Goal: Transaction & Acquisition: Book appointment/travel/reservation

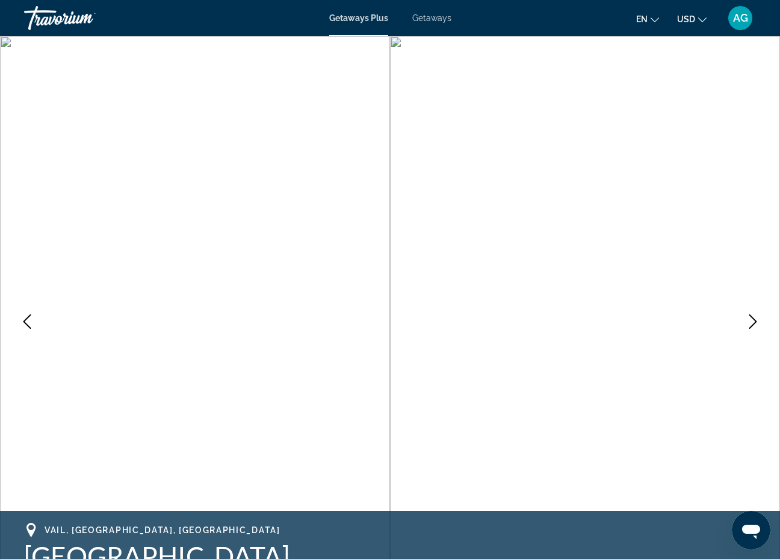
click at [582, 321] on img "Main content" at bounding box center [585, 321] width 390 height 571
click at [753, 322] on icon "Next image" at bounding box center [752, 322] width 14 height 14
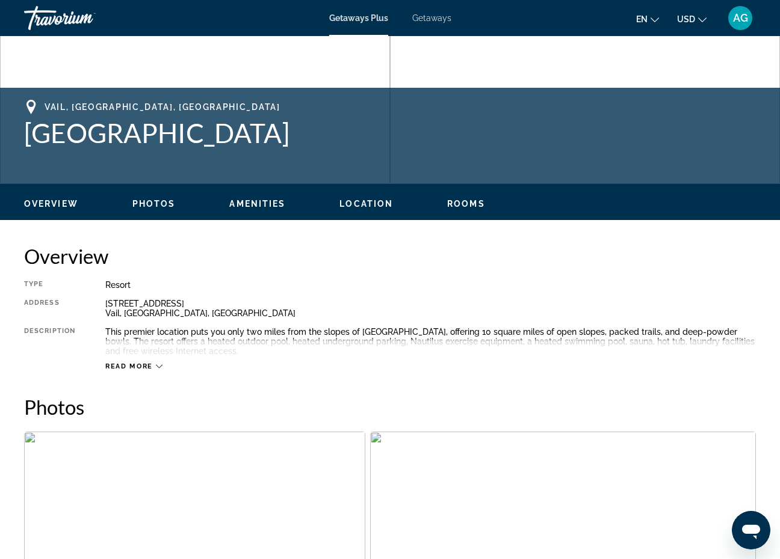
scroll to position [440, 0]
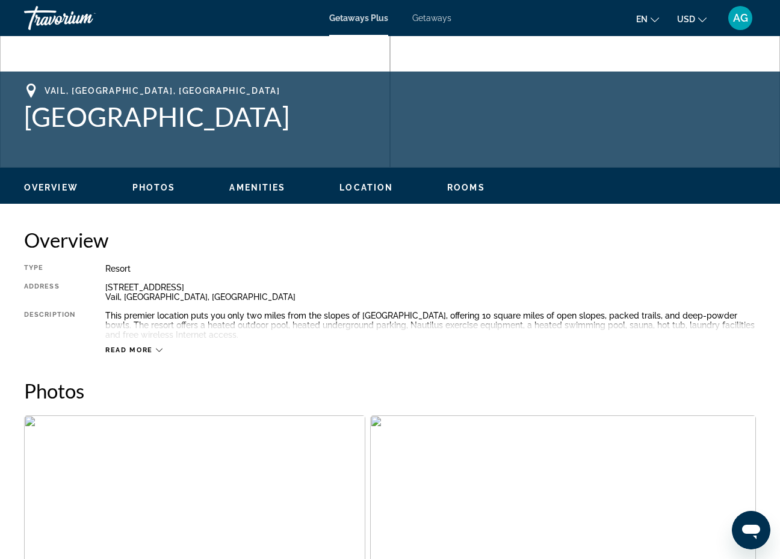
click at [114, 351] on span "Read more" at bounding box center [129, 350] width 48 height 8
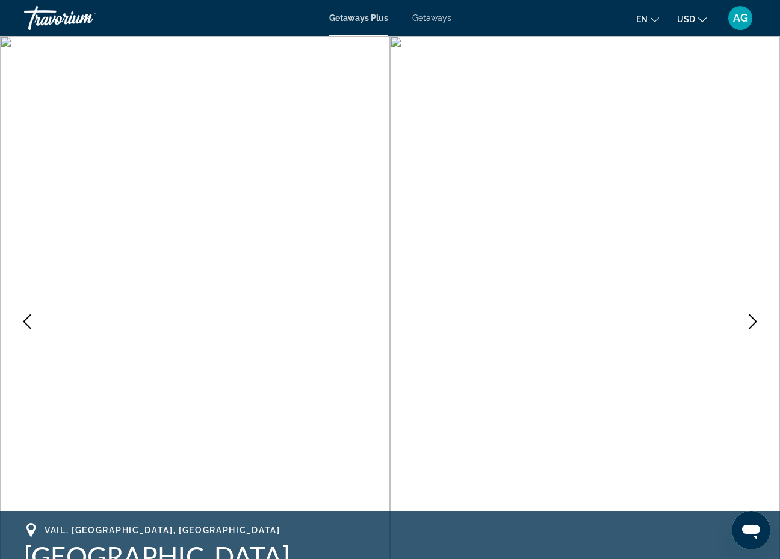
scroll to position [0, 0]
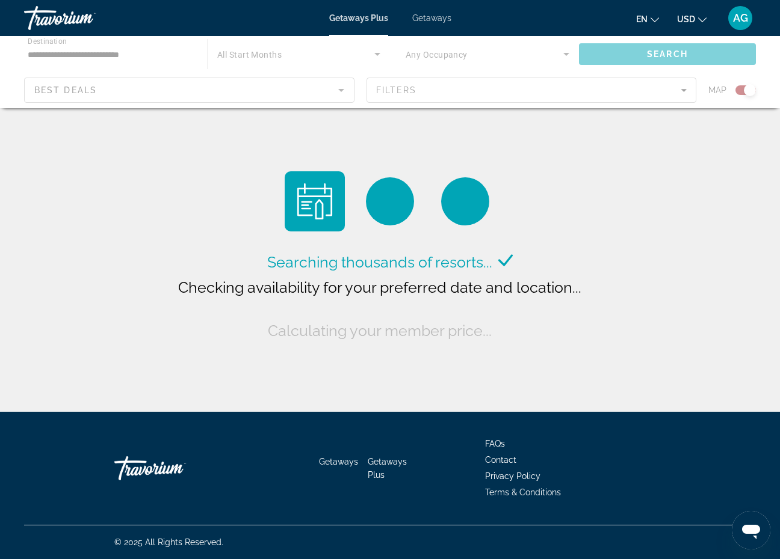
click at [318, 60] on div "Main content" at bounding box center [390, 72] width 780 height 72
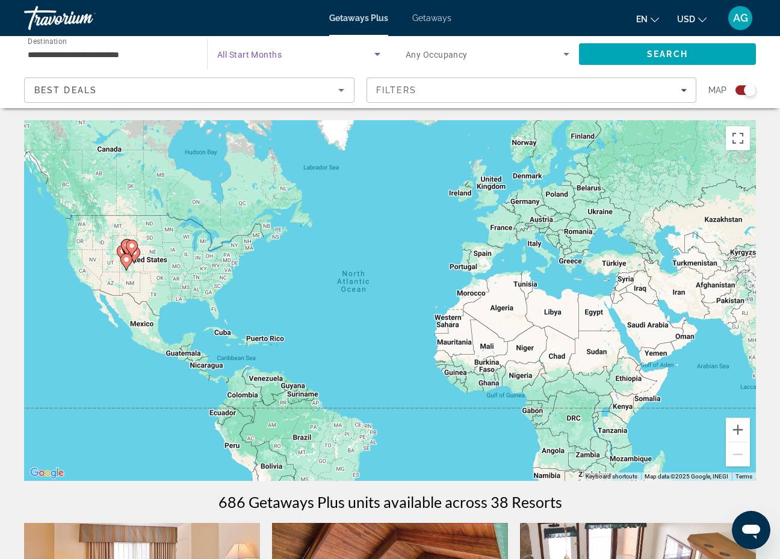
click at [374, 55] on icon "Search widget" at bounding box center [377, 54] width 14 height 14
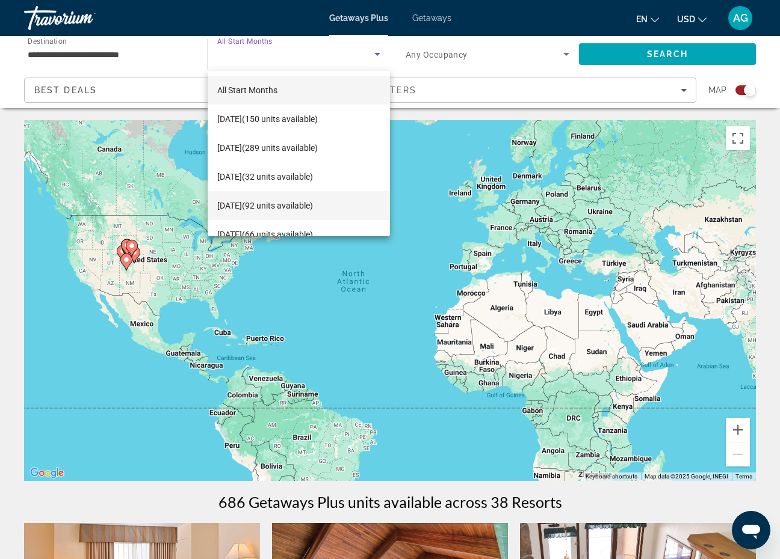
click at [310, 205] on span "January 2026 (92 units available)" at bounding box center [265, 205] width 96 height 14
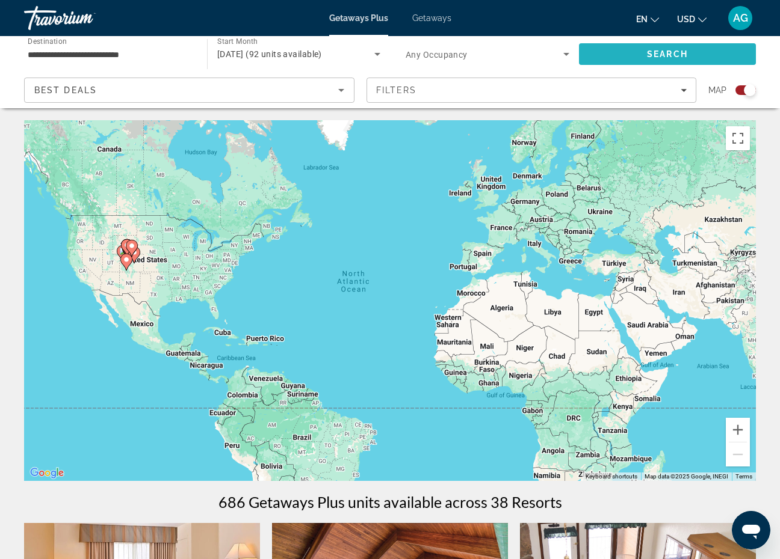
click at [657, 59] on span "Search" at bounding box center [667, 54] width 177 height 29
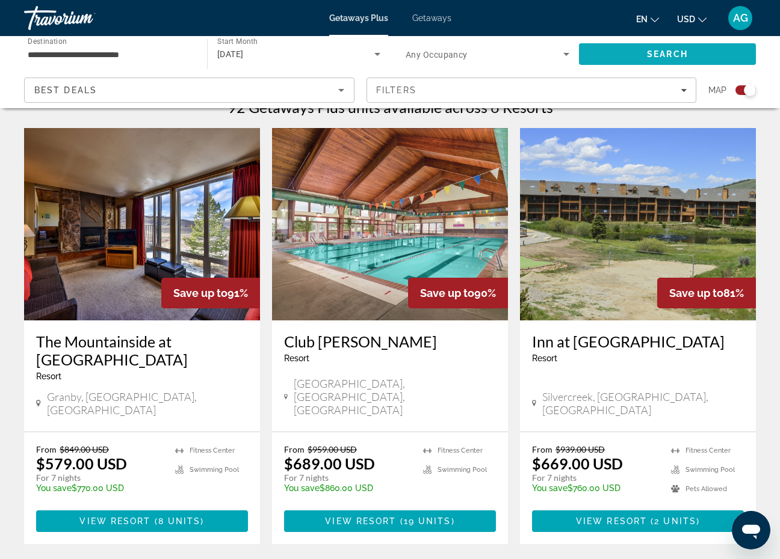
scroll to position [393, 0]
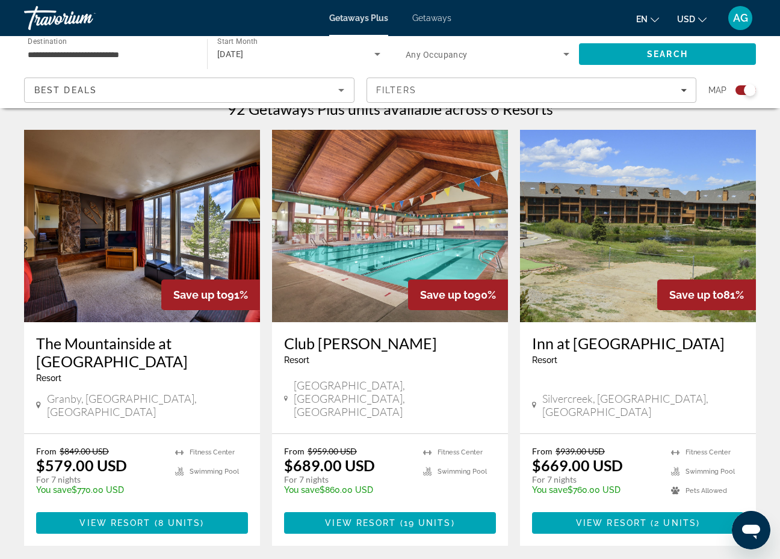
click at [431, 17] on span "Getaways" at bounding box center [431, 18] width 39 height 10
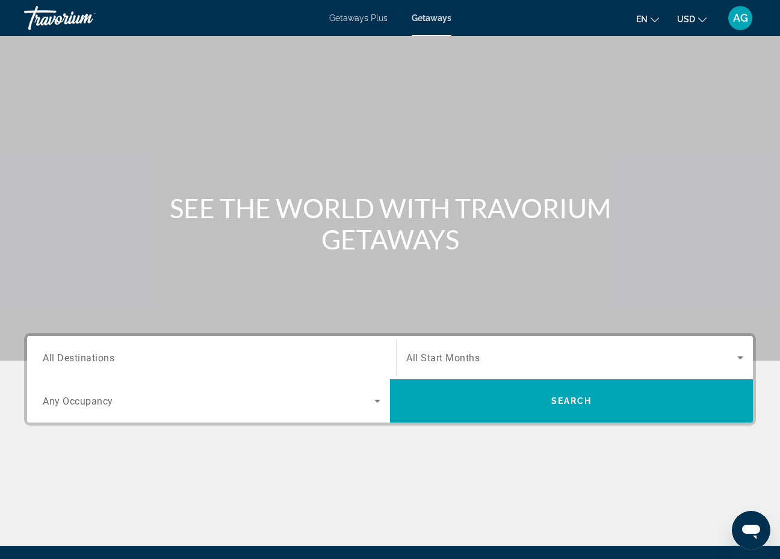
click at [284, 348] on div "Search widget" at bounding box center [211, 358] width 337 height 34
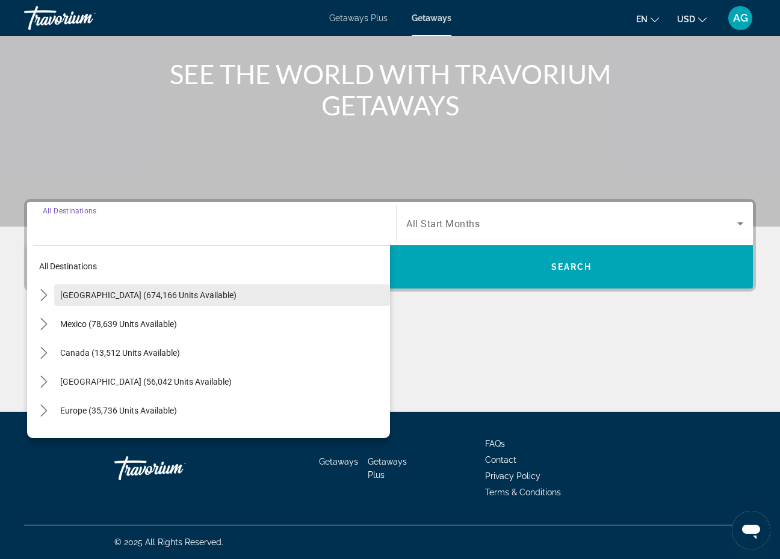
click at [118, 296] on span "[GEOGRAPHIC_DATA] (674,166 units available)" at bounding box center [148, 296] width 176 height 10
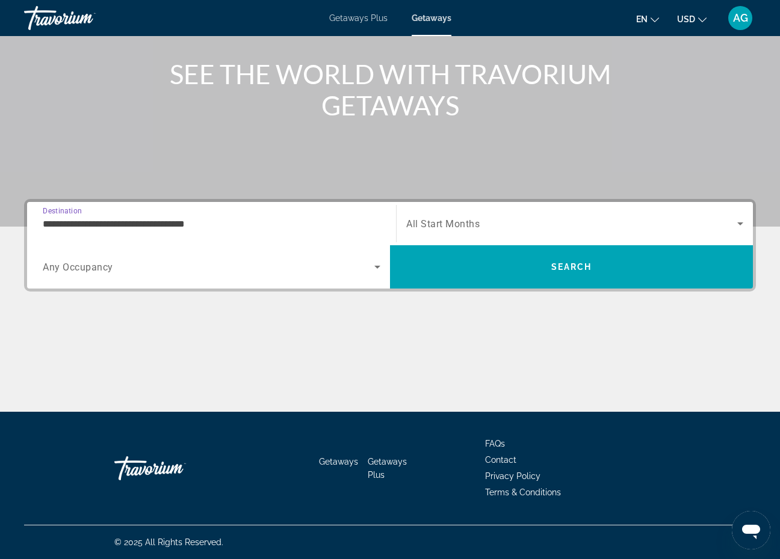
click at [94, 224] on input "**********" at bounding box center [211, 224] width 337 height 14
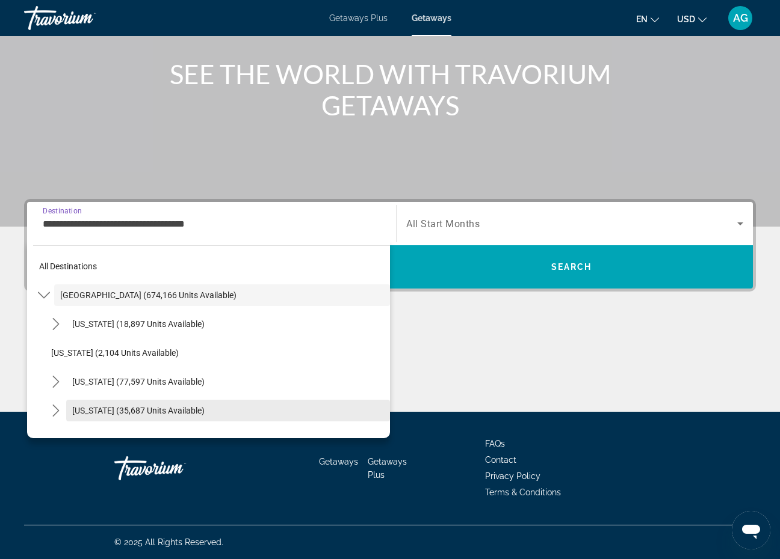
click at [95, 404] on span "Select destination: Colorado (35,687 units available)" at bounding box center [228, 410] width 324 height 29
type input "**********"
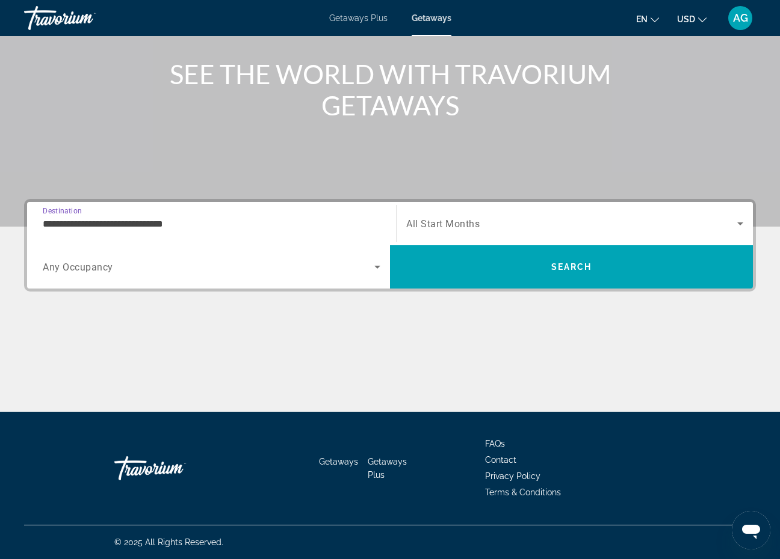
click at [422, 218] on span "All Start Months" at bounding box center [442, 223] width 73 height 11
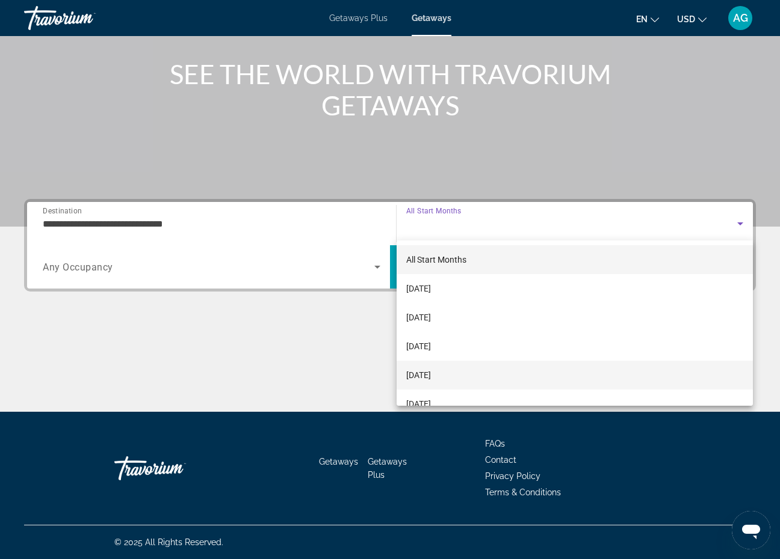
click at [431, 372] on span "[DATE]" at bounding box center [418, 375] width 25 height 14
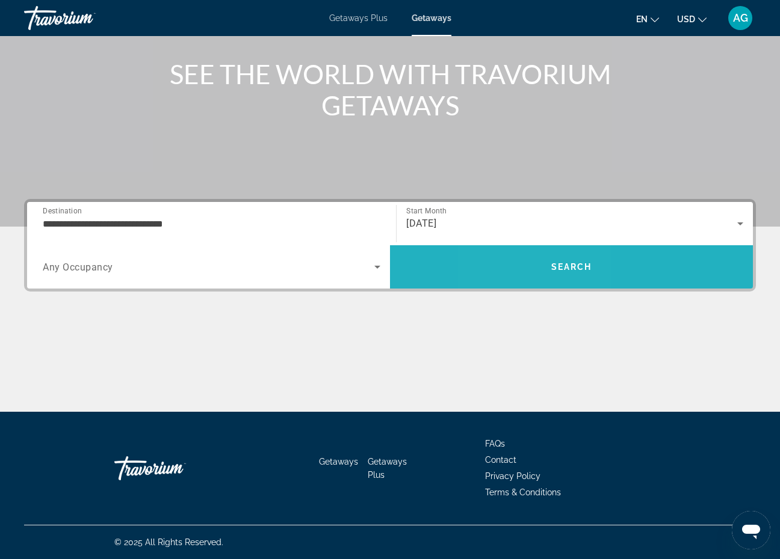
click at [530, 251] on span "Search" at bounding box center [571, 266] width 363 height 43
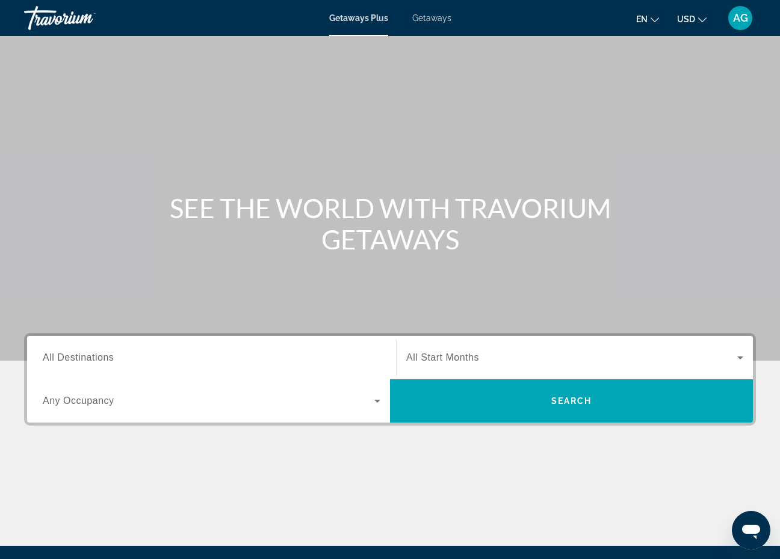
click at [63, 362] on span "All Destinations" at bounding box center [78, 357] width 71 height 10
click at [63, 362] on input "Destination All Destinations" at bounding box center [211, 358] width 337 height 14
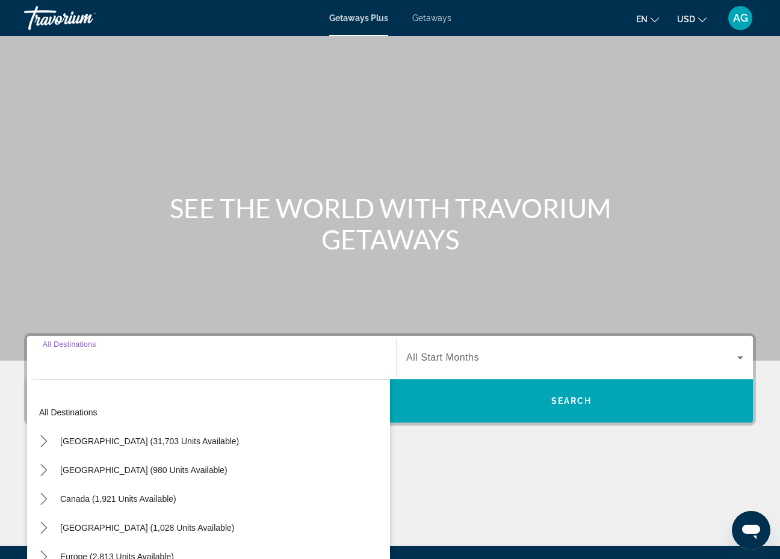
scroll to position [134, 0]
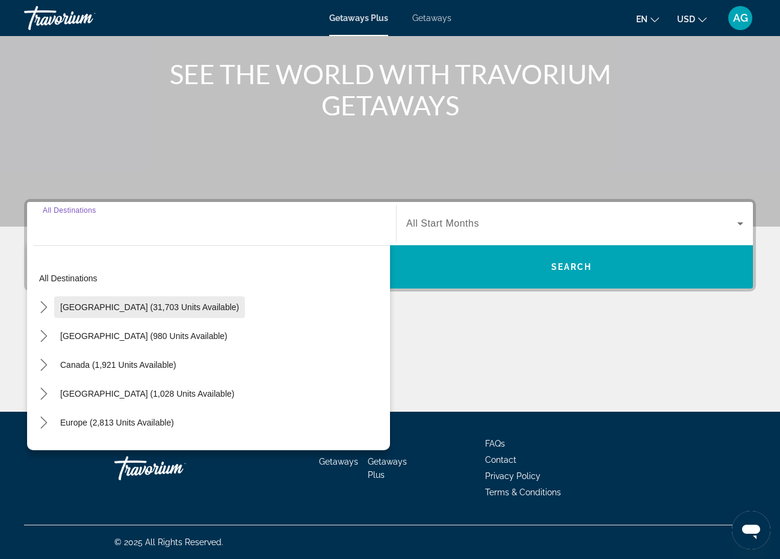
click at [85, 312] on span "[GEOGRAPHIC_DATA] (31,703 units available)" at bounding box center [149, 308] width 179 height 10
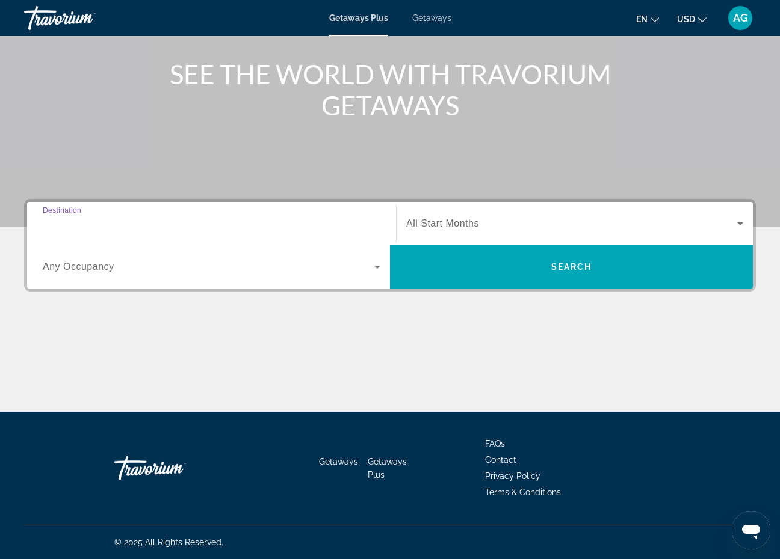
type input "**********"
click at [432, 13] on div "Getaways Plus Getaways en English Español Français Italiano Português русский U…" at bounding box center [390, 17] width 780 height 31
click at [429, 22] on span "Getaways" at bounding box center [431, 18] width 39 height 10
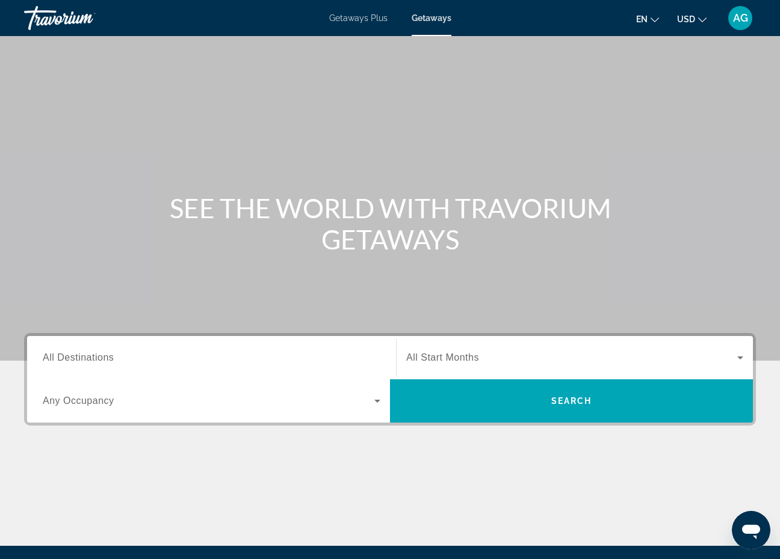
click at [70, 348] on div "Search widget" at bounding box center [211, 358] width 337 height 34
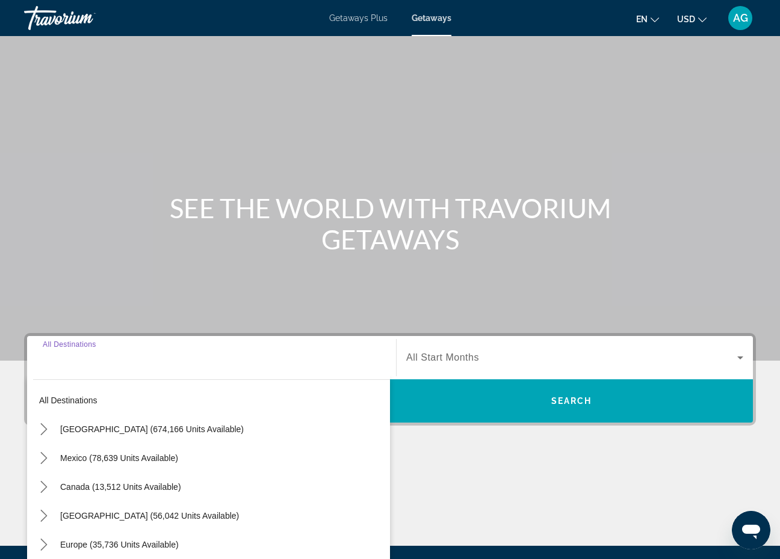
scroll to position [134, 0]
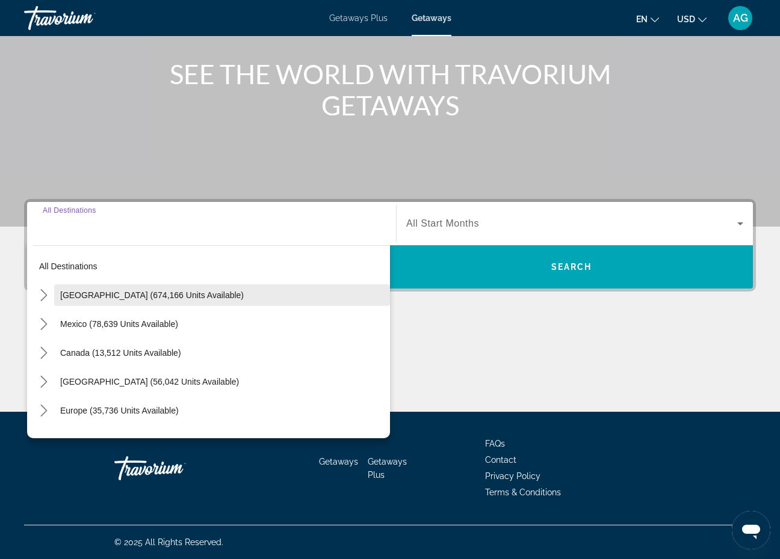
click at [88, 302] on span "Select destination: United States (674,166 units available)" at bounding box center [222, 295] width 336 height 29
type input "**********"
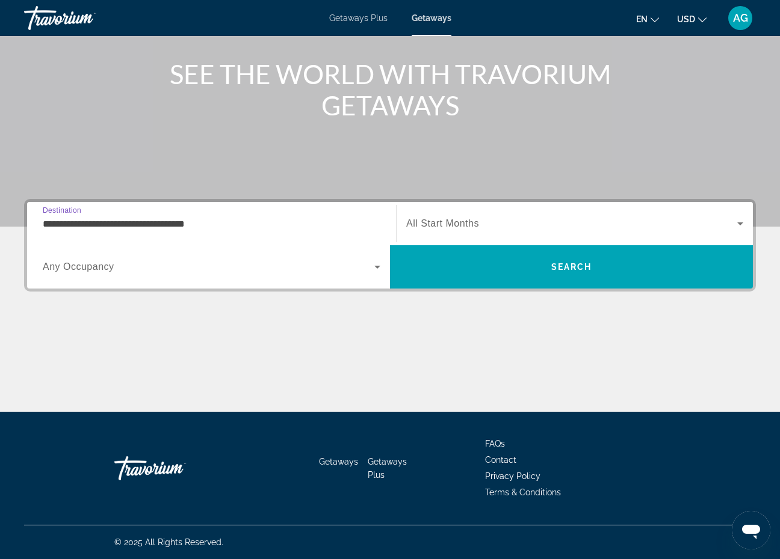
click at [416, 225] on span "All Start Months" at bounding box center [442, 223] width 73 height 10
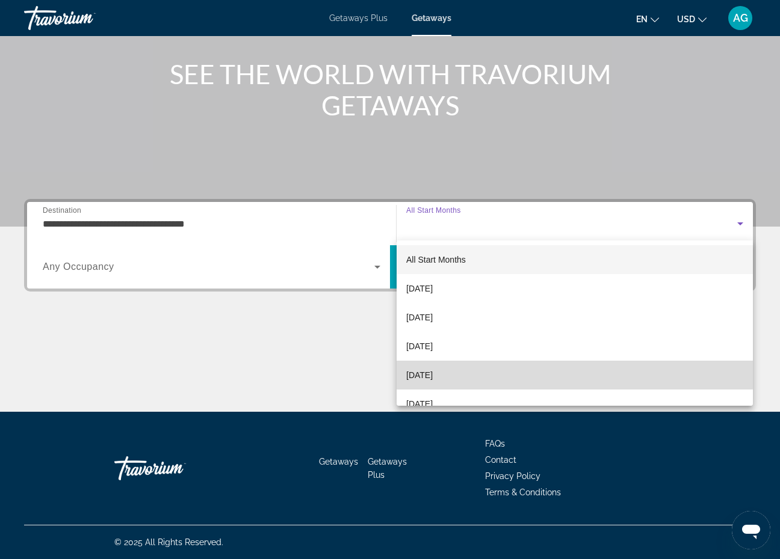
click at [421, 369] on span "[DATE]" at bounding box center [419, 375] width 26 height 14
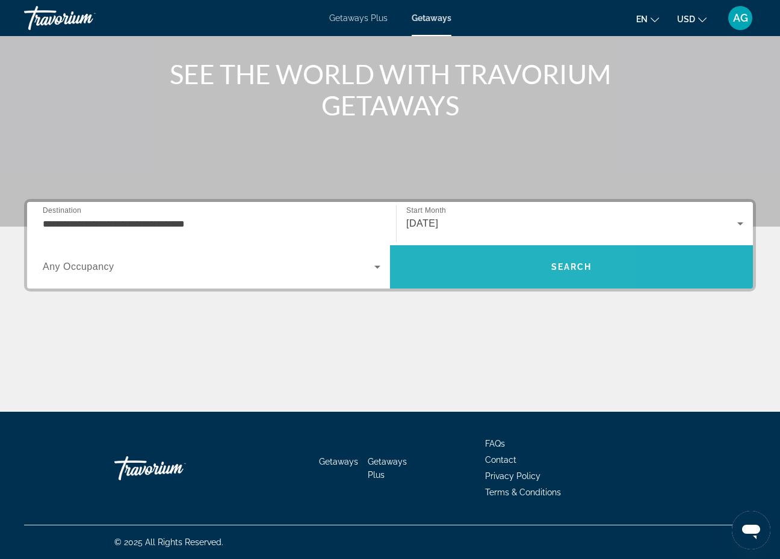
click at [465, 264] on span "Search" at bounding box center [571, 267] width 363 height 29
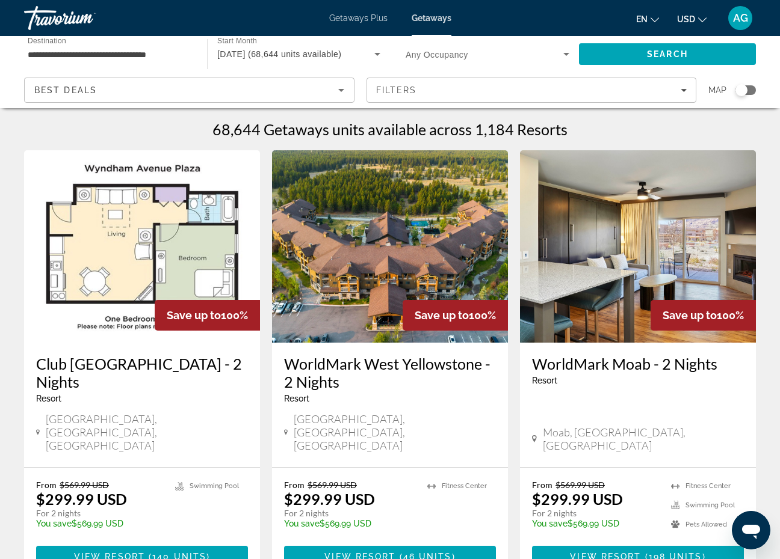
click at [136, 61] on div "**********" at bounding box center [110, 54] width 164 height 34
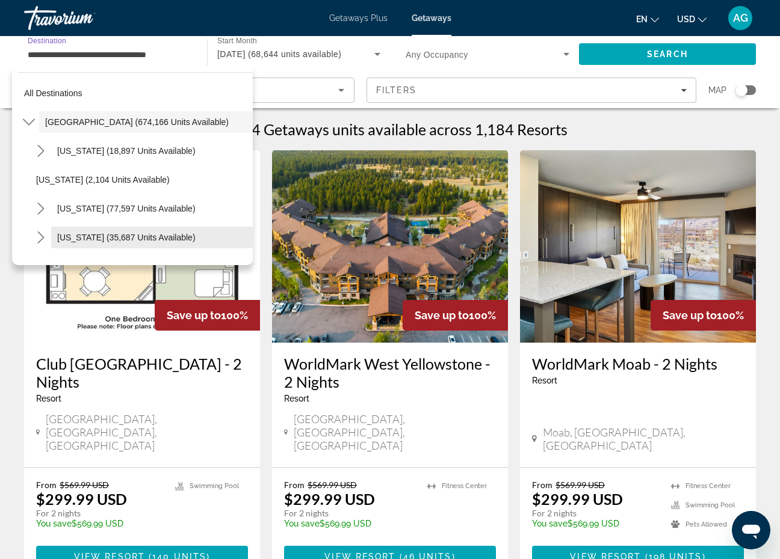
click at [51, 235] on span "Select destination: Colorado (35,687 units available)" at bounding box center [151, 237] width 201 height 29
type input "**********"
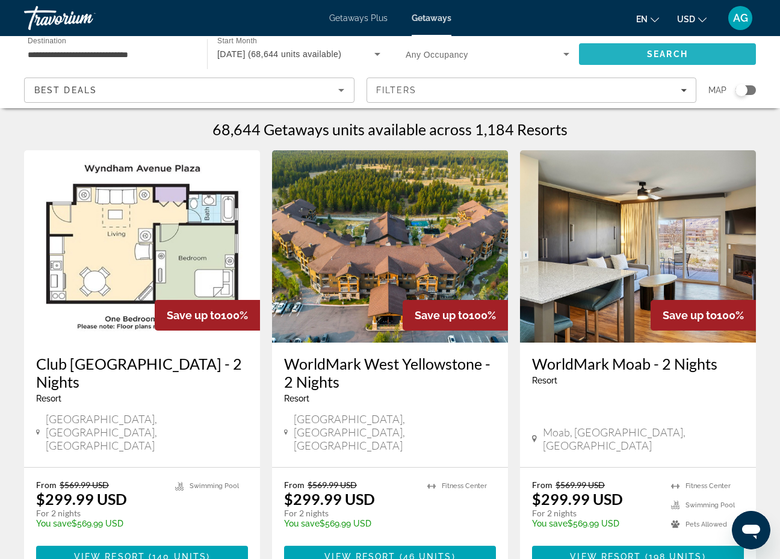
click at [650, 62] on span "Search" at bounding box center [667, 54] width 177 height 29
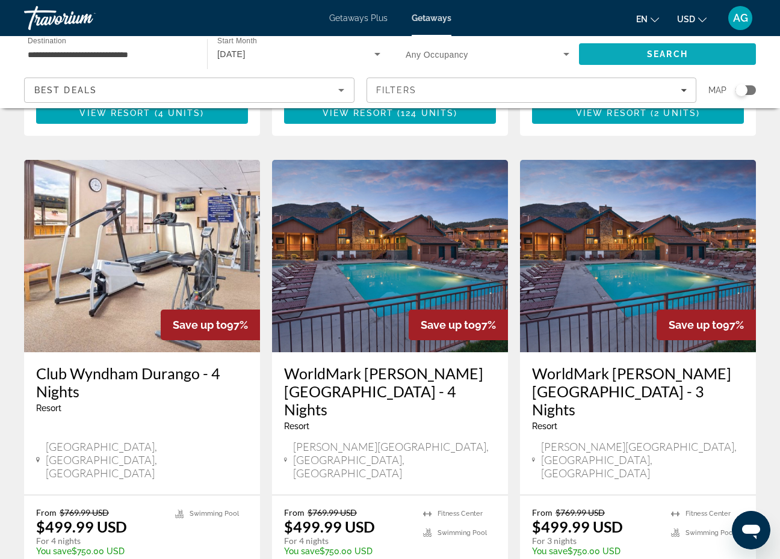
scroll to position [1496, 0]
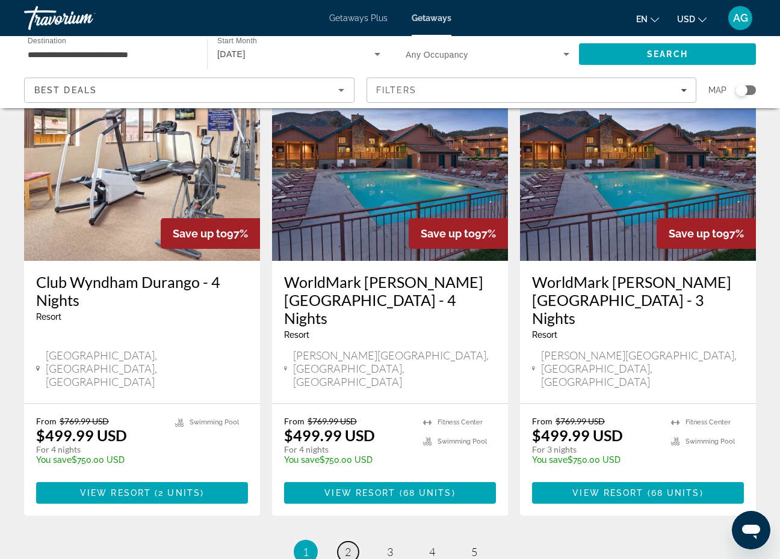
click at [343, 542] on link "page 2" at bounding box center [347, 552] width 21 height 21
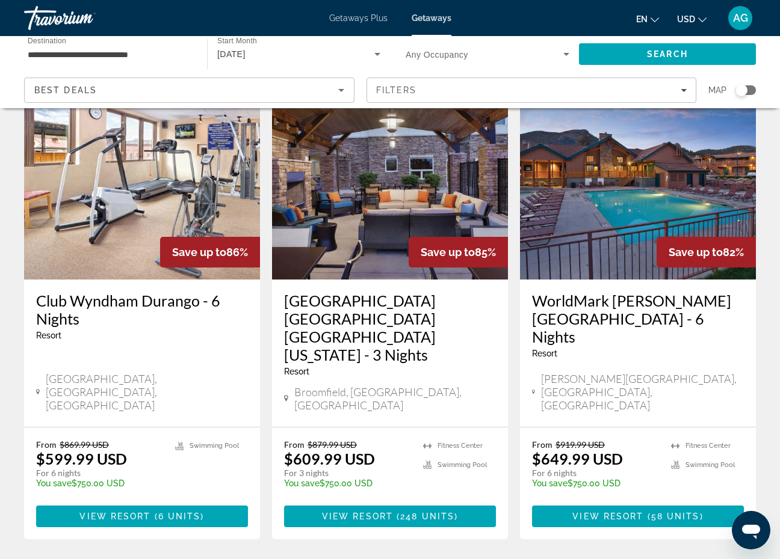
scroll to position [1495, 0]
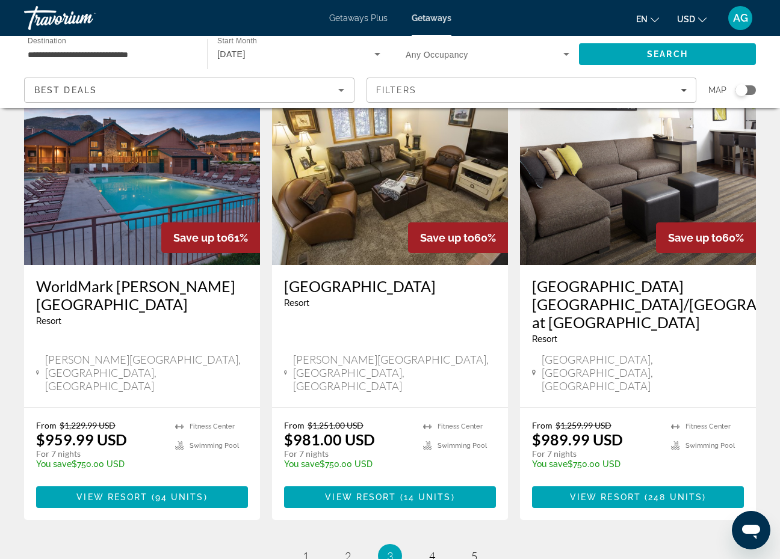
scroll to position [1475, 0]
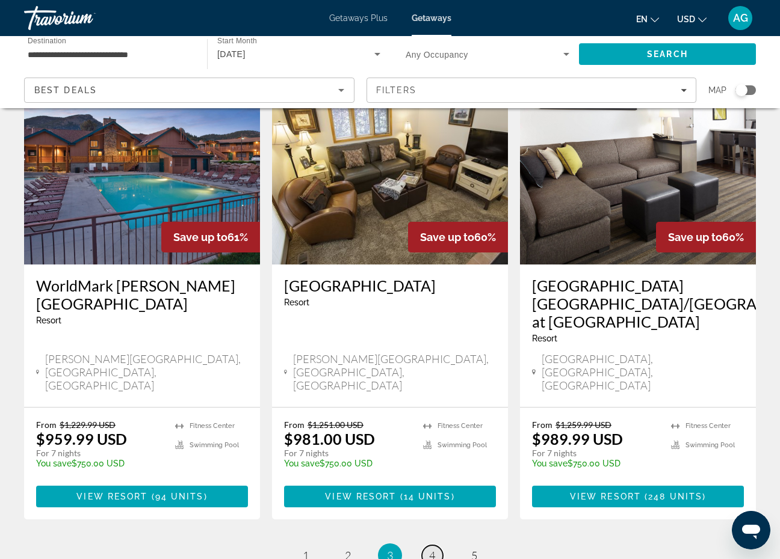
click at [434, 549] on span "4" at bounding box center [432, 555] width 6 height 13
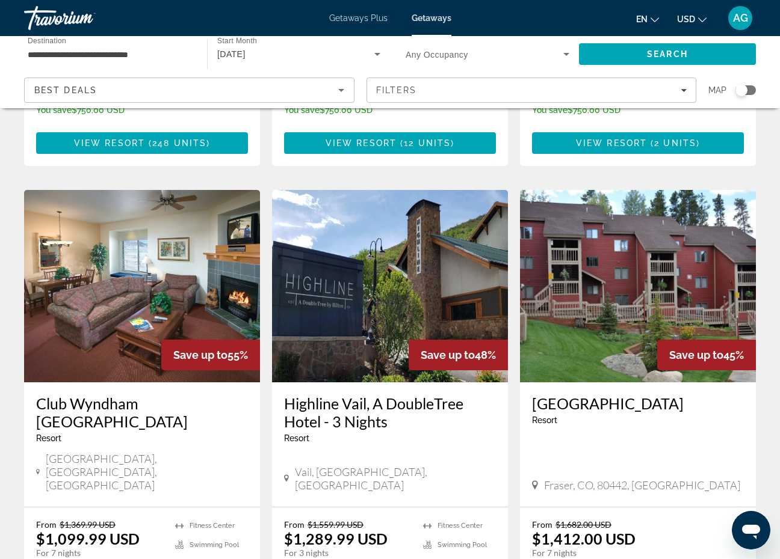
scroll to position [434, 0]
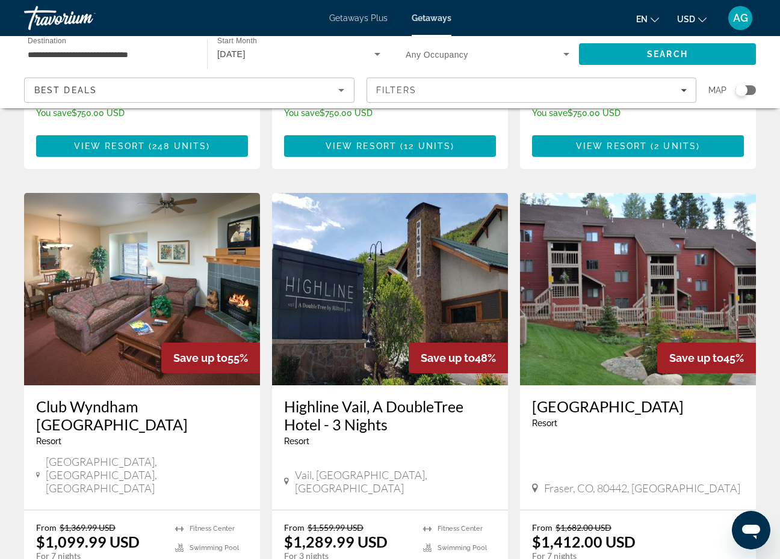
click at [372, 291] on img "Main content" at bounding box center [390, 289] width 236 height 192
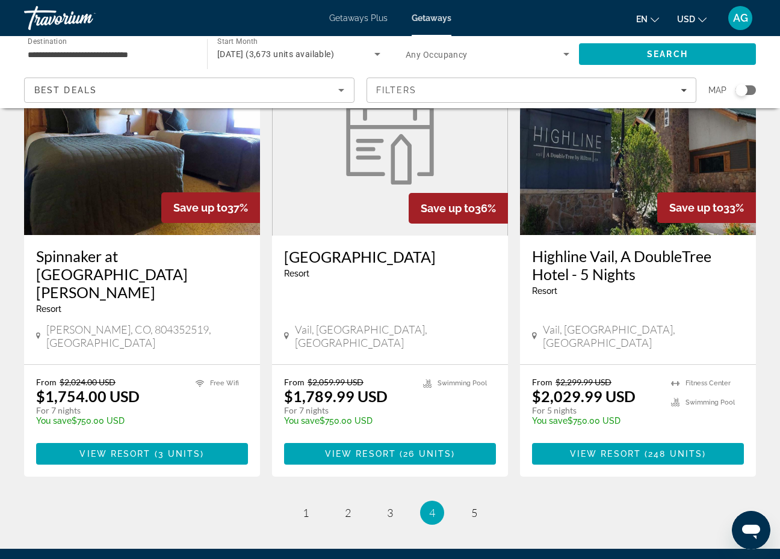
scroll to position [1462, 0]
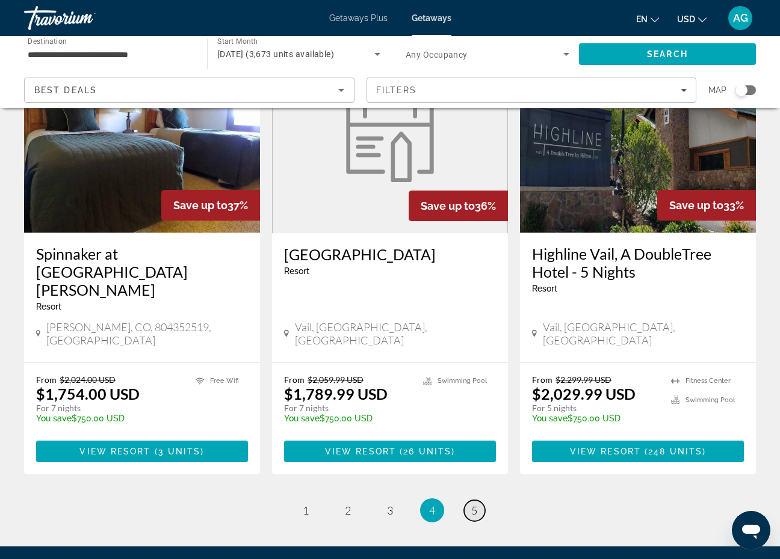
click at [473, 504] on span "5" at bounding box center [474, 510] width 6 height 13
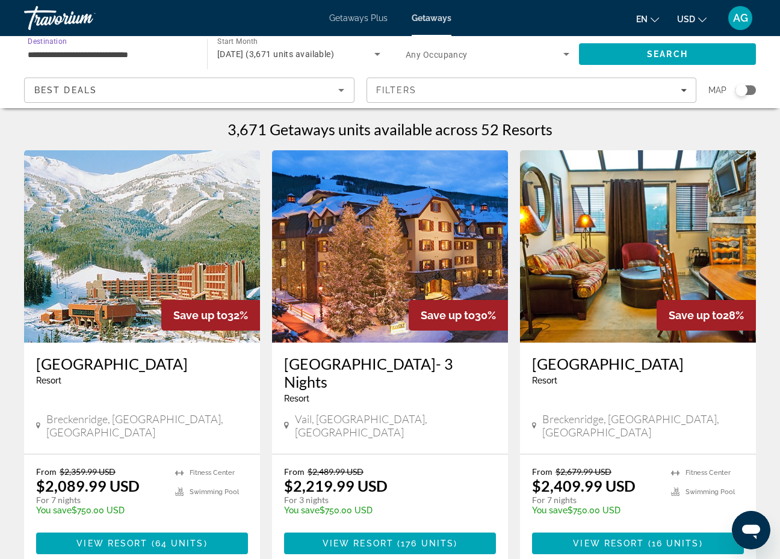
click at [114, 51] on input "**********" at bounding box center [110, 55] width 164 height 14
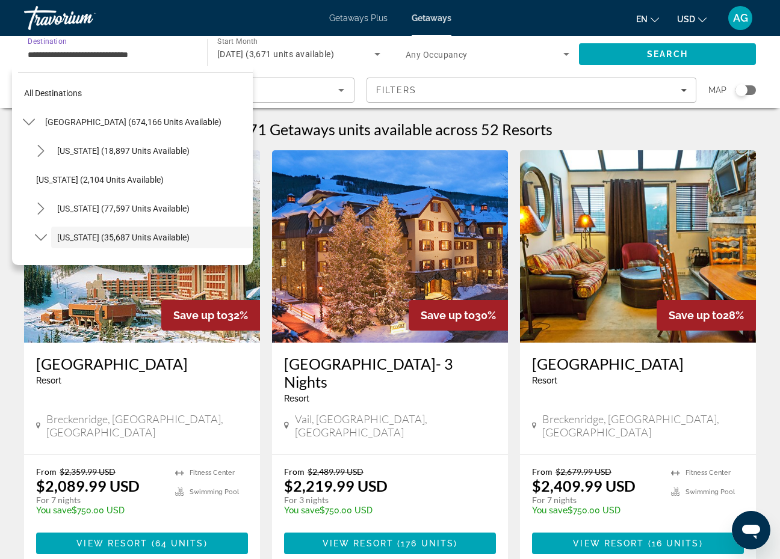
scroll to position [72, 0]
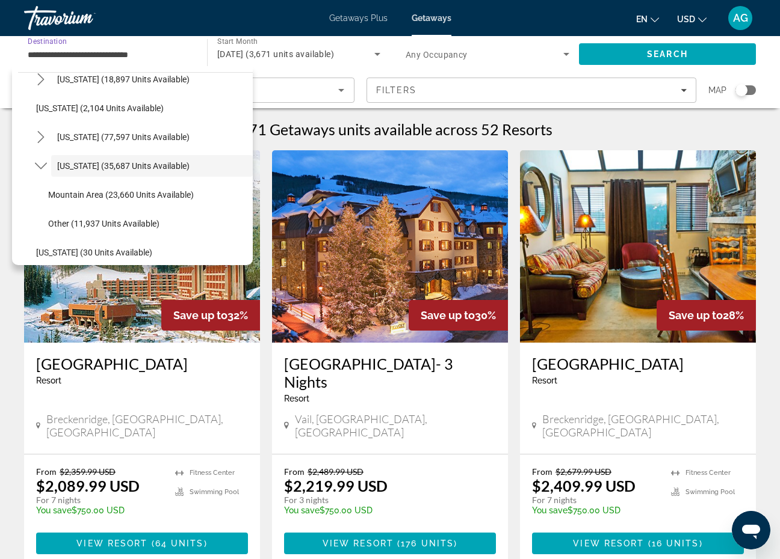
click at [623, 131] on div "3,671 Getaways units available across 52 Resorts" at bounding box center [389, 129] width 731 height 18
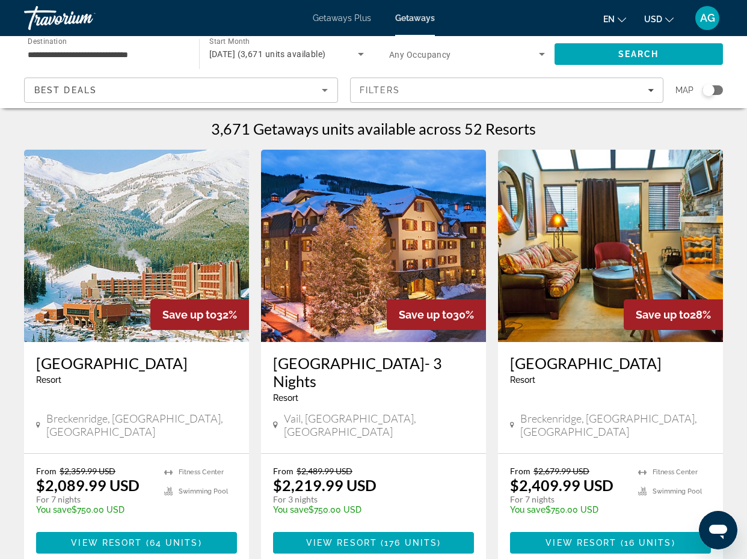
scroll to position [0, 0]
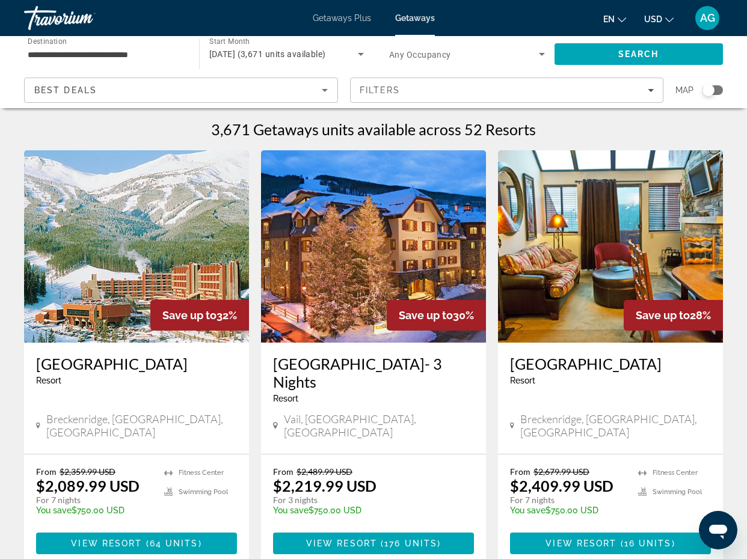
drag, startPoint x: 707, startPoint y: 85, endPoint x: 729, endPoint y: 87, distance: 21.7
click at [729, 87] on app-map-search-filters "Best Deals Filters Map" at bounding box center [373, 90] width 723 height 36
click at [707, 91] on div "Search widget" at bounding box center [709, 90] width 12 height 12
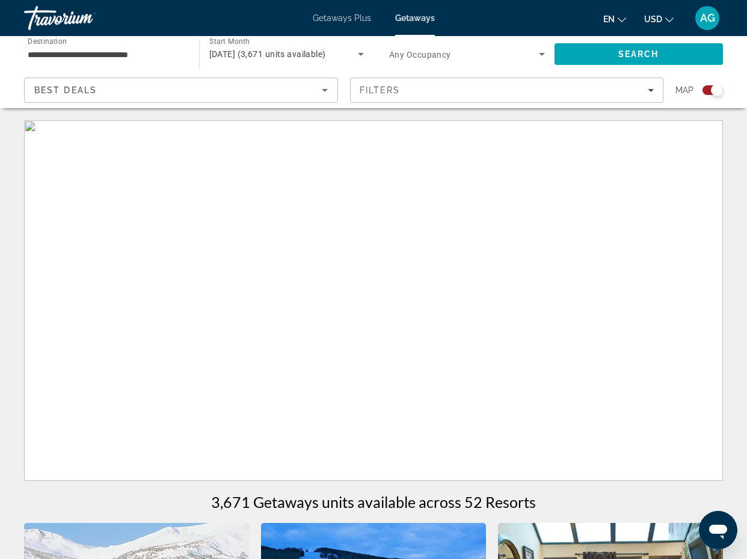
click at [707, 91] on div "Search widget" at bounding box center [713, 90] width 20 height 10
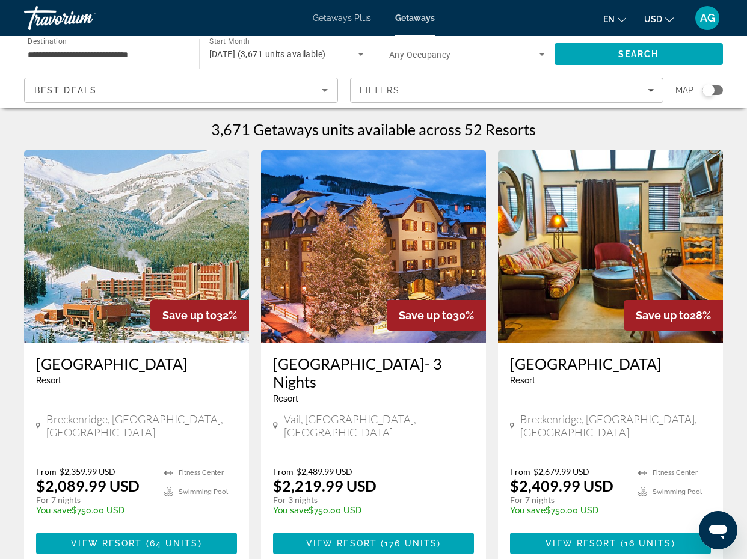
click at [709, 90] on div "Search widget" at bounding box center [709, 90] width 12 height 12
